Goal: Check status: Check status

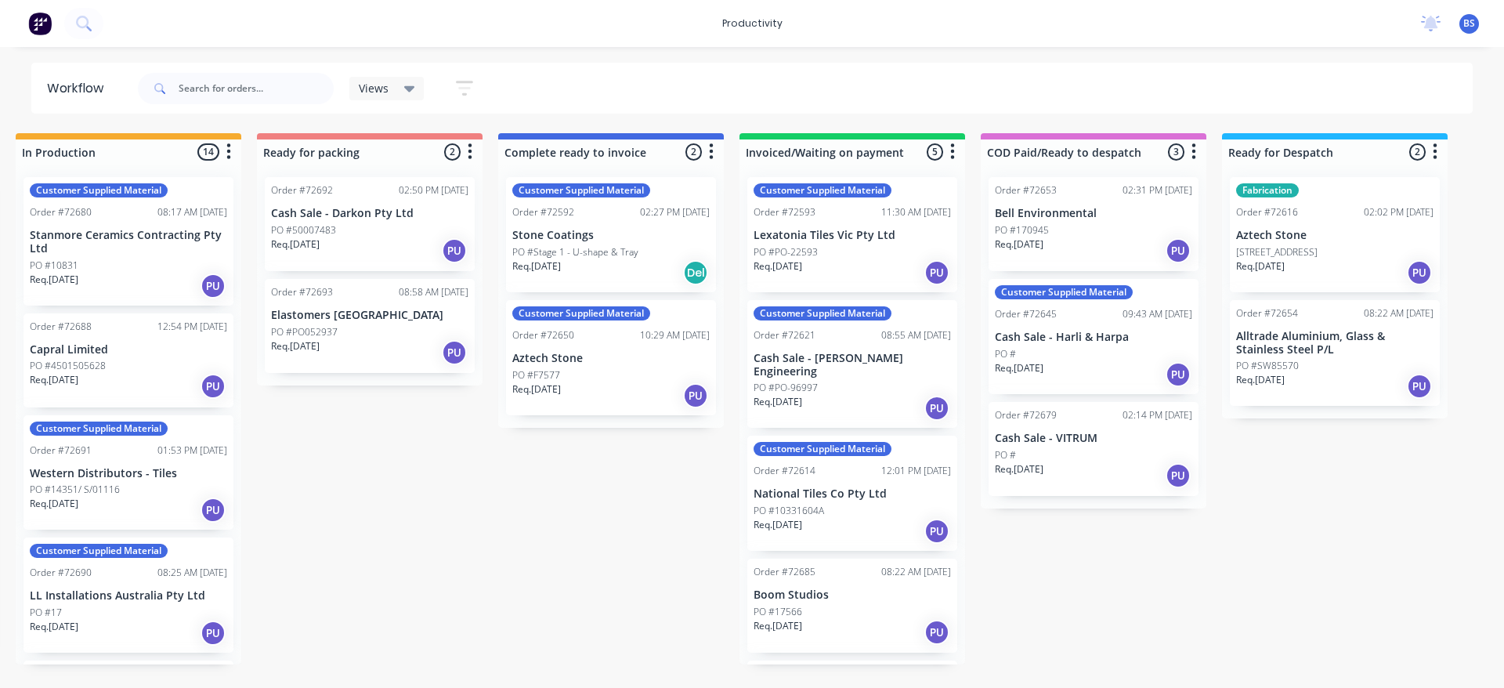
scroll to position [78, 0]
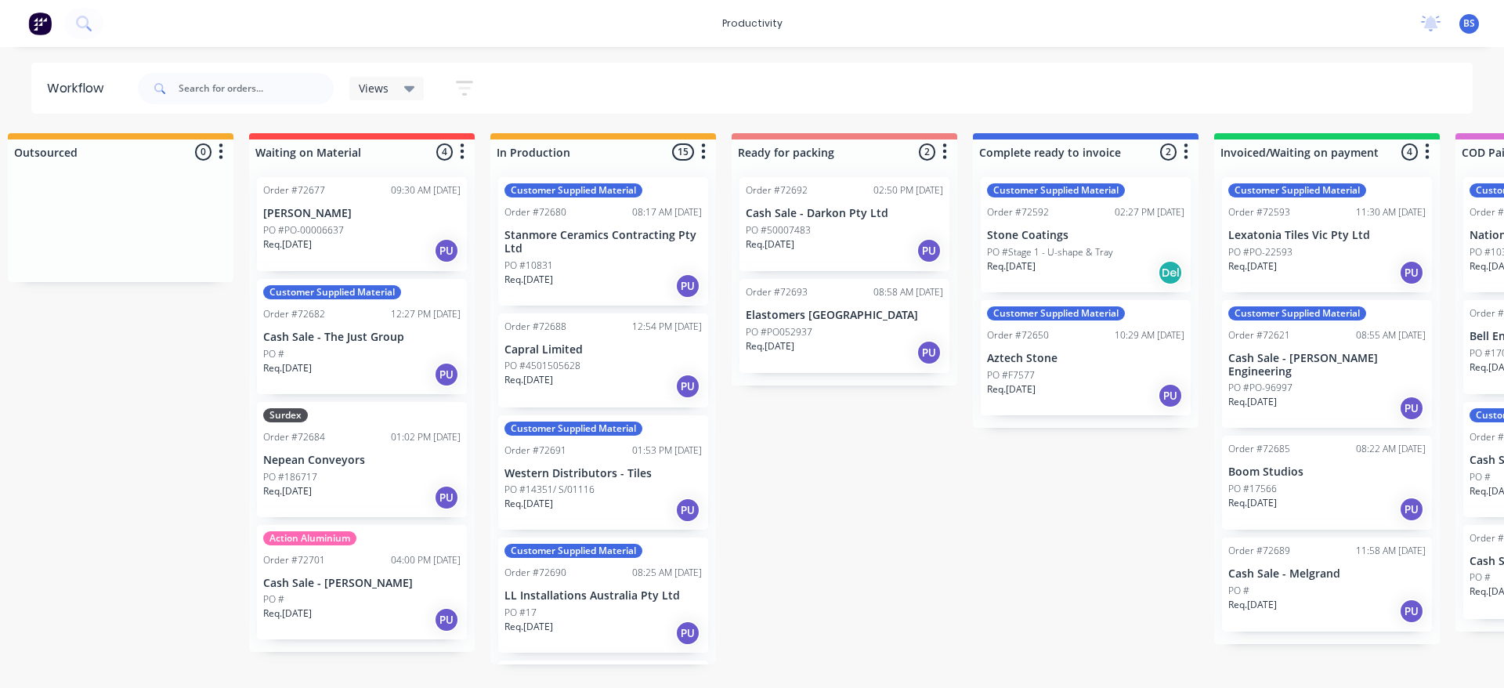
scroll to position [0, 726]
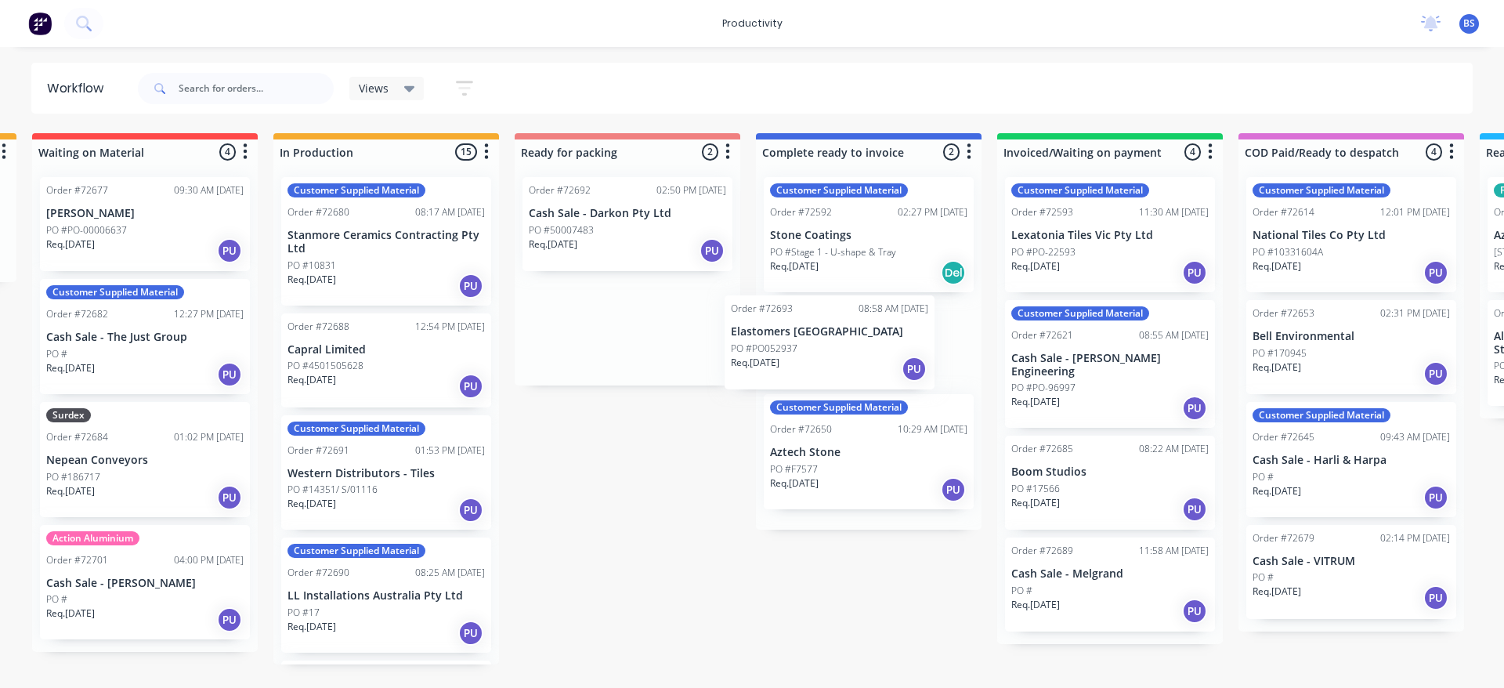
drag, startPoint x: 621, startPoint y: 352, endPoint x: 832, endPoint y: 371, distance: 211.6
click at [832, 371] on div "Submitted 1 Sort By Created date Required date Order number Customer name Most …" at bounding box center [683, 398] width 2840 height 531
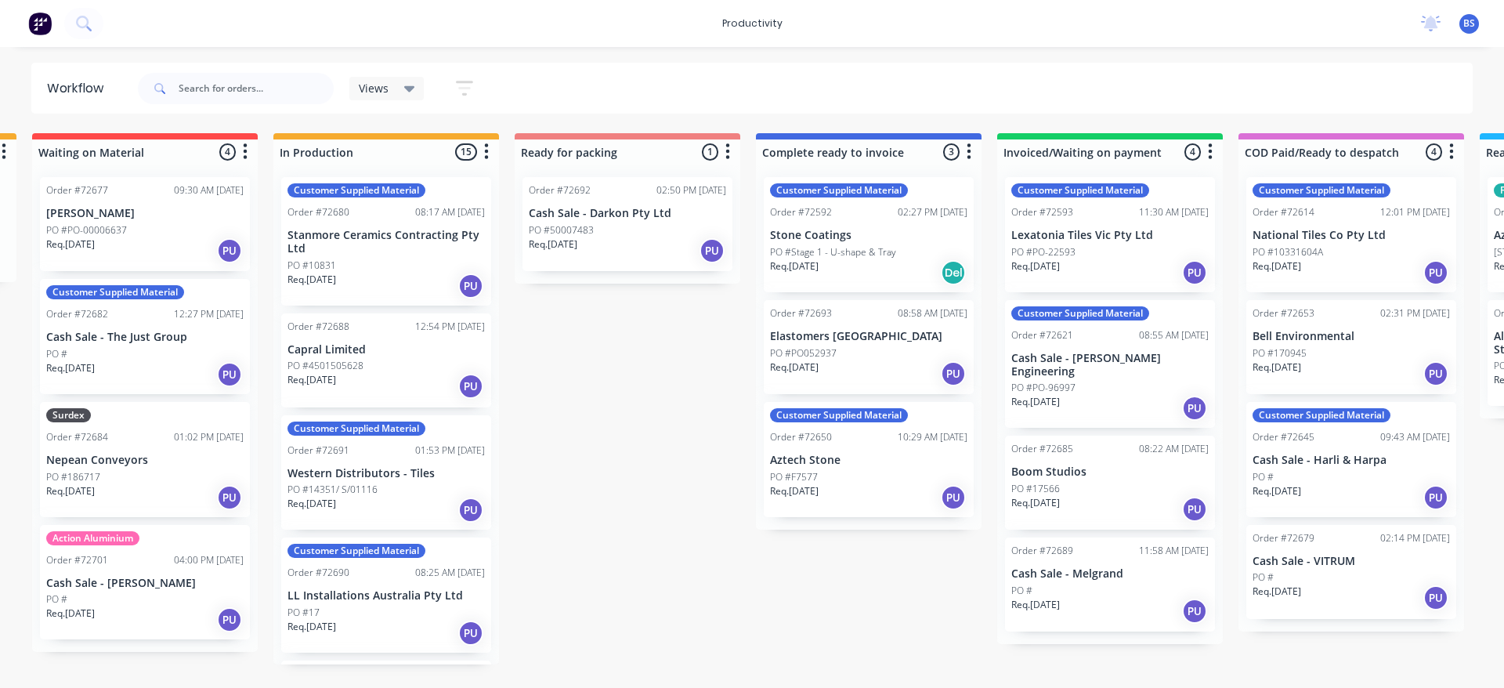
click at [406, 283] on div "Req. [DATE] PU" at bounding box center [386, 286] width 197 height 27
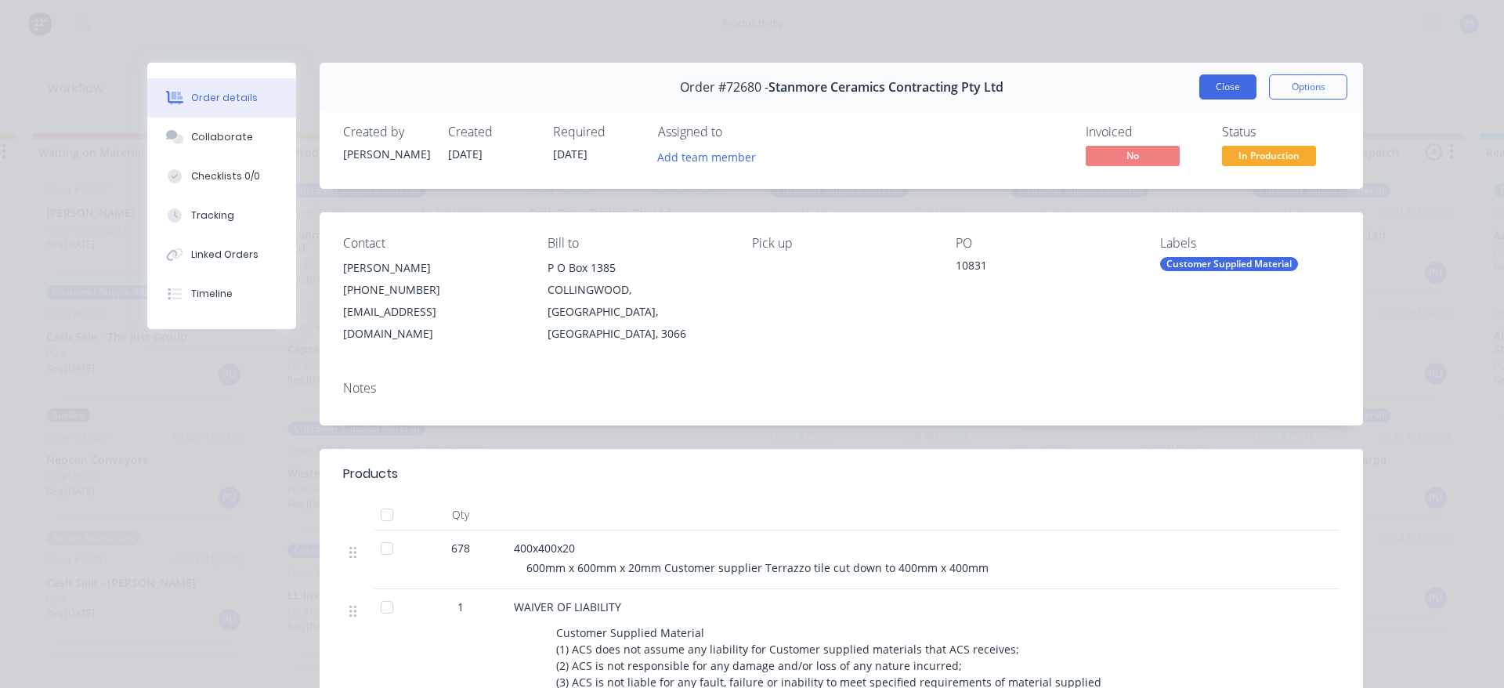
click at [1215, 87] on button "Close" at bounding box center [1228, 86] width 57 height 25
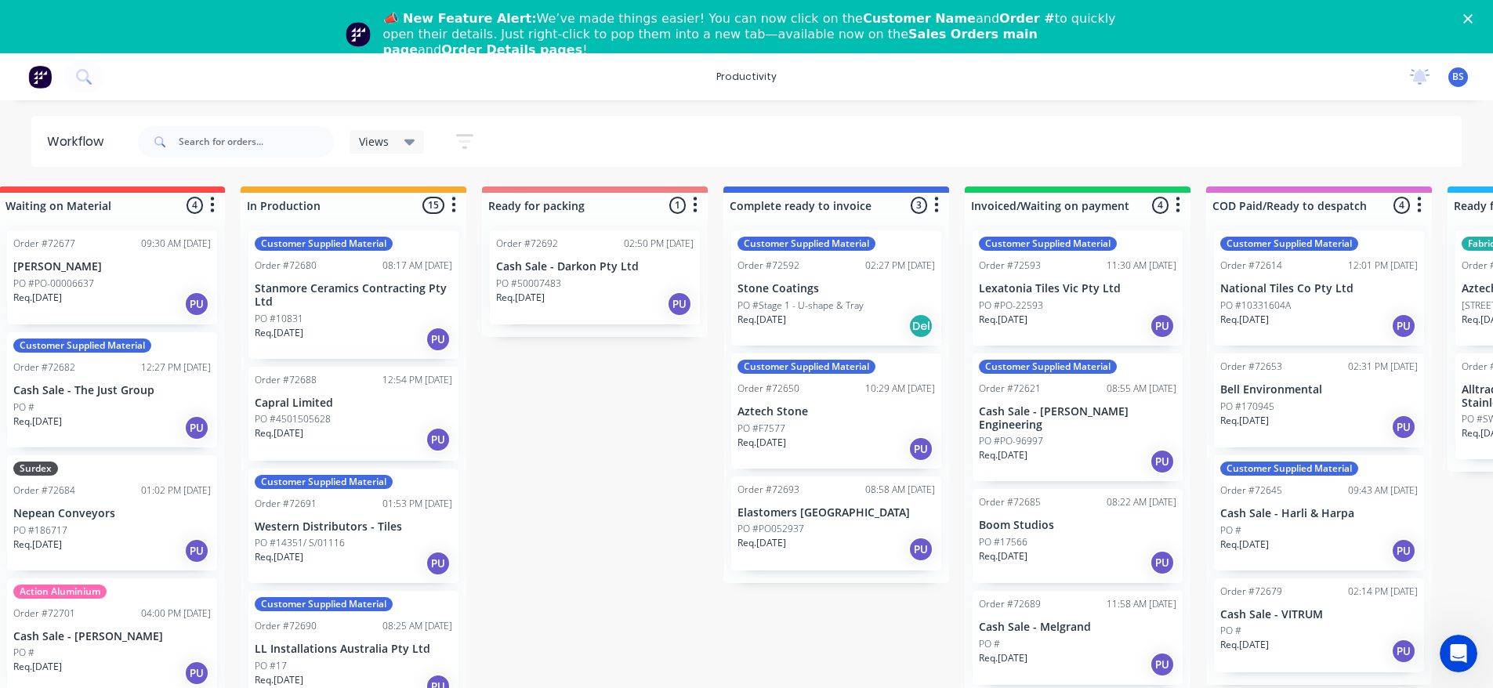
scroll to position [0, 760]
click at [1300, 638] on div "Req. 15/08/25 PU" at bounding box center [1316, 651] width 197 height 27
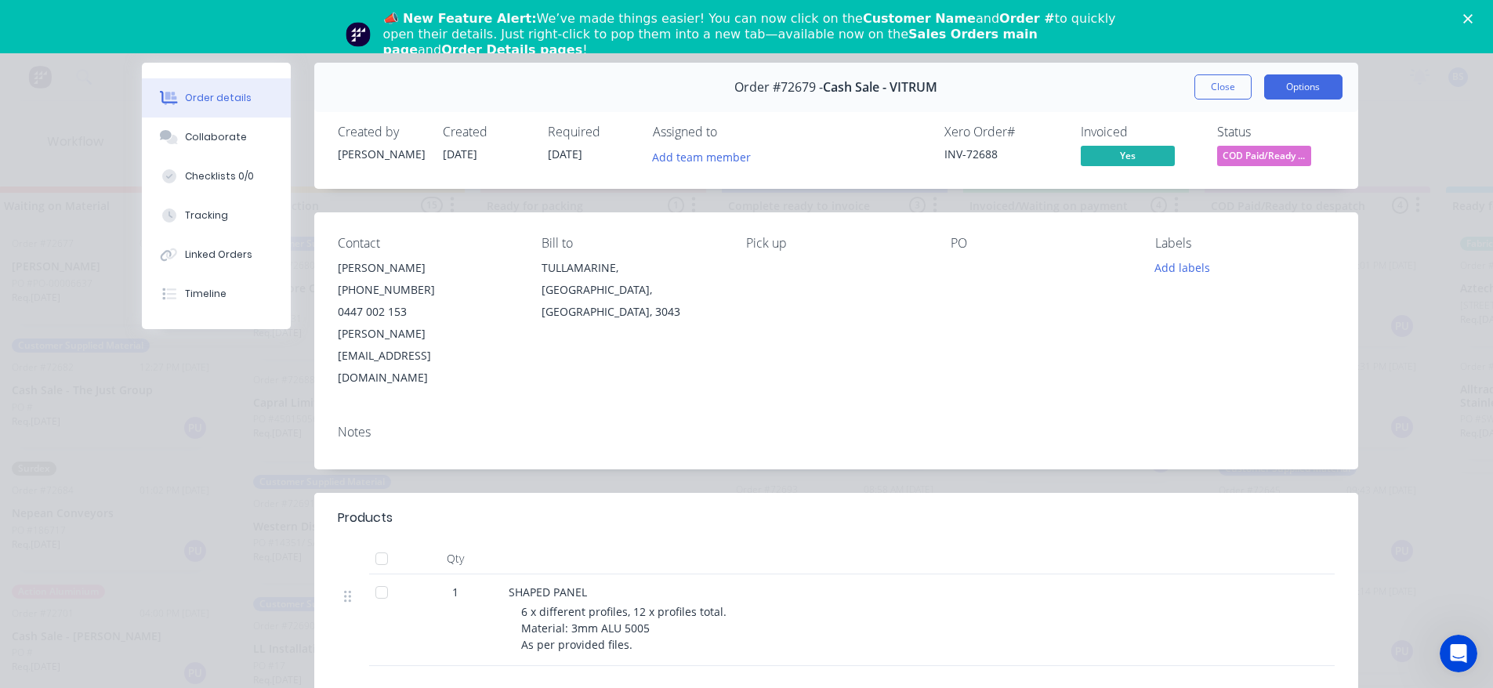
click at [1276, 92] on button "Options" at bounding box center [1303, 86] width 78 height 25
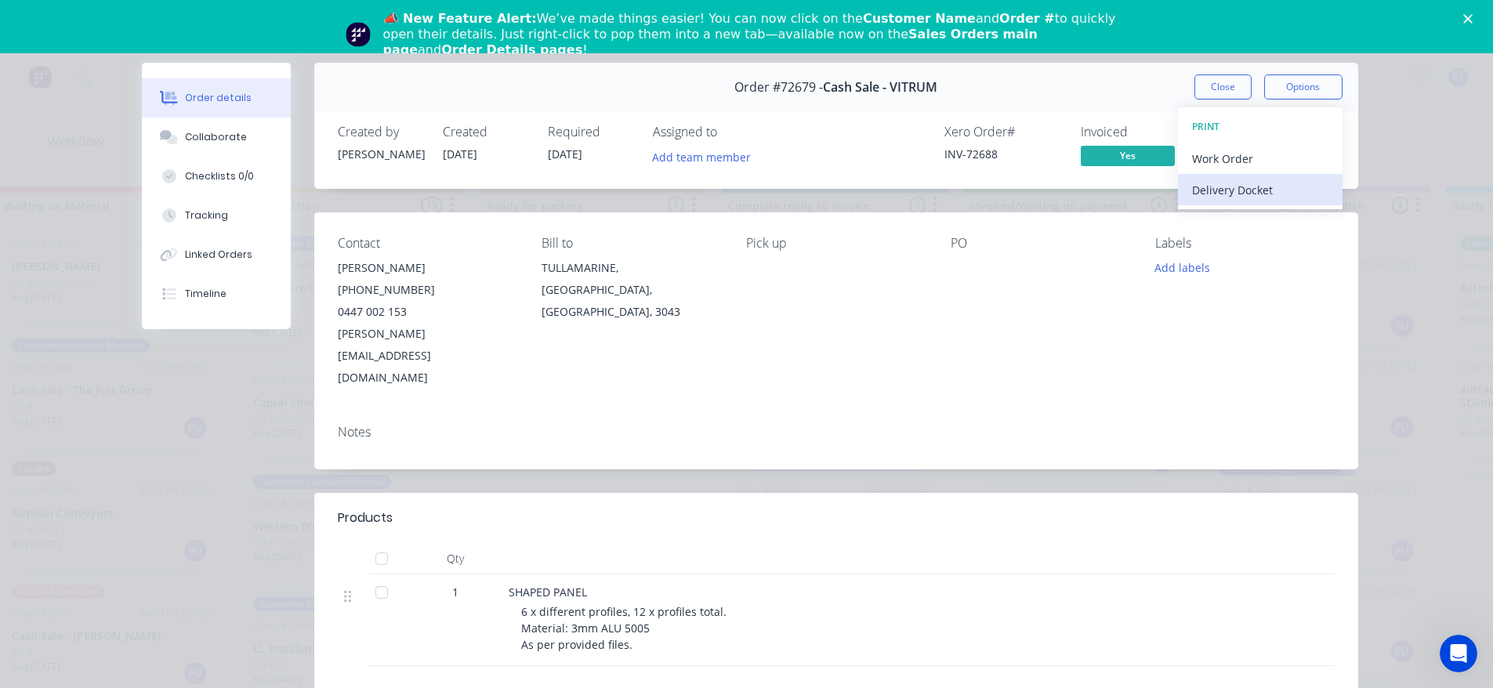
click at [1257, 190] on div "Delivery Docket" at bounding box center [1260, 190] width 136 height 23
click at [1239, 190] on div "Standard" at bounding box center [1260, 190] width 136 height 23
